Goal: Transaction & Acquisition: Book appointment/travel/reservation

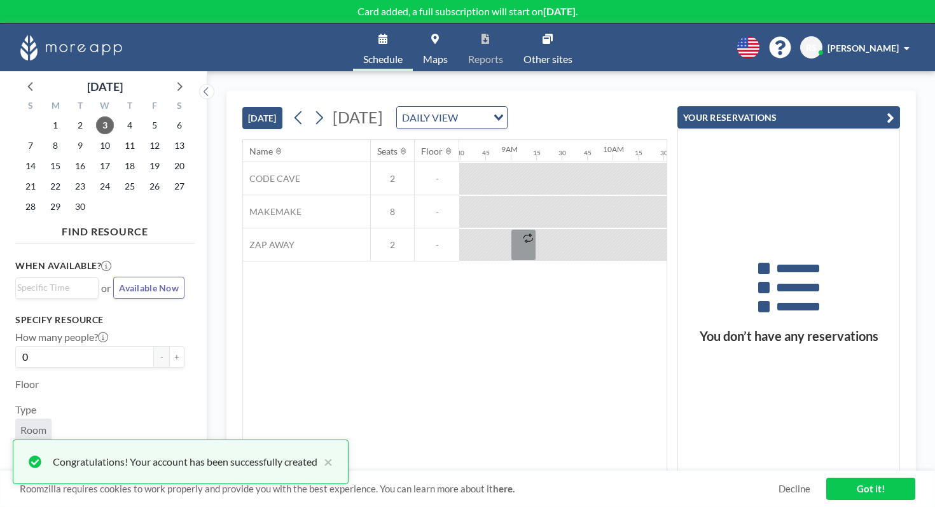
scroll to position [0, 868]
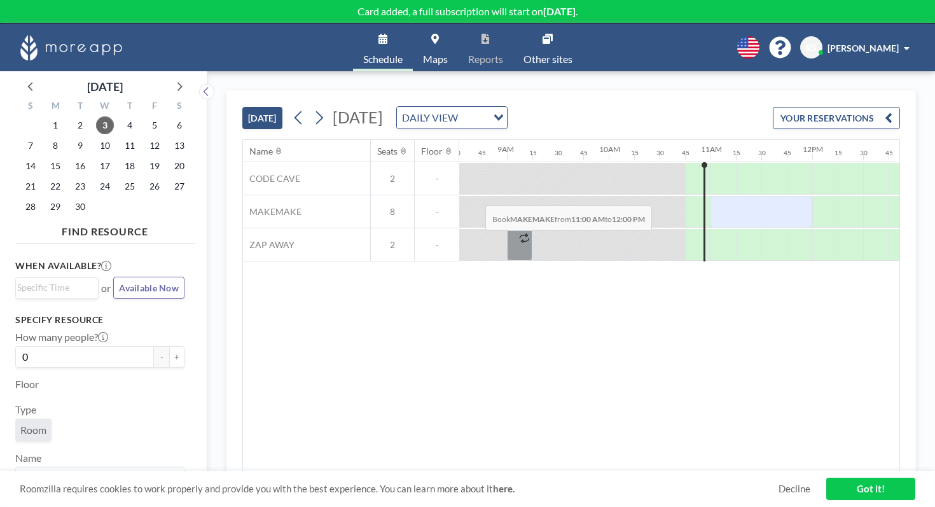
drag, startPoint x: 414, startPoint y: 178, endPoint x: 481, endPoint y: 172, distance: 67.7
click at [710, 196] on div at bounding box center [761, 212] width 102 height 32
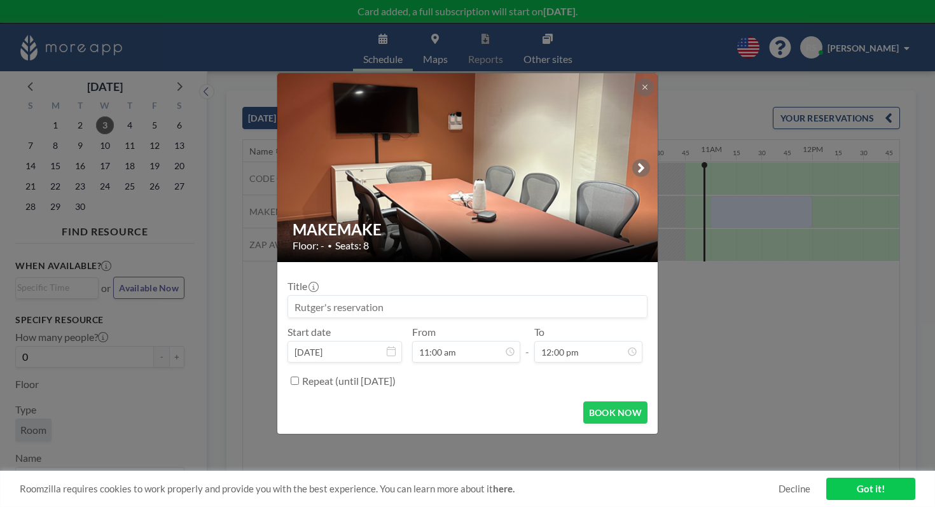
click at [378, 296] on input at bounding box center [467, 307] width 359 height 22
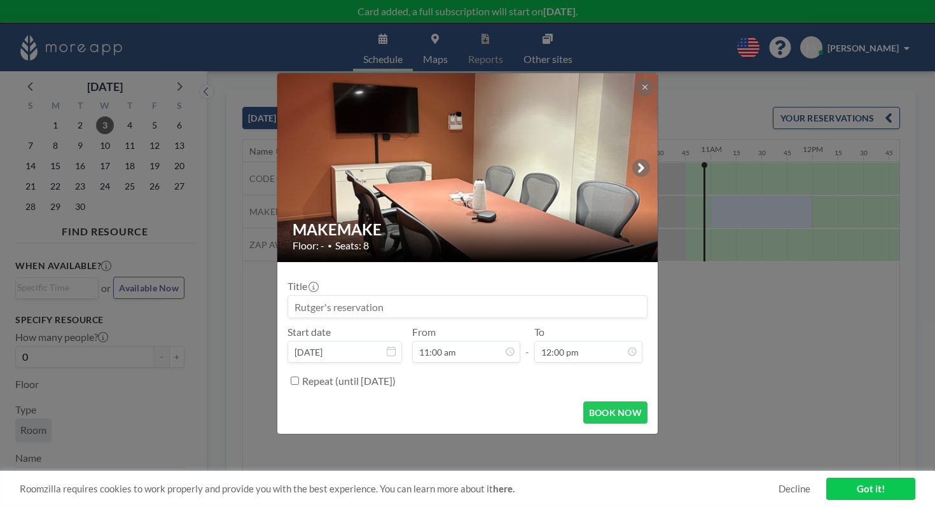
click at [378, 296] on input at bounding box center [467, 307] width 359 height 22
type input "s"
type input "Sales Weekly."
click at [607, 401] on button "BOOK NOW" at bounding box center [615, 412] width 64 height 22
